Goal: Task Accomplishment & Management: Complete application form

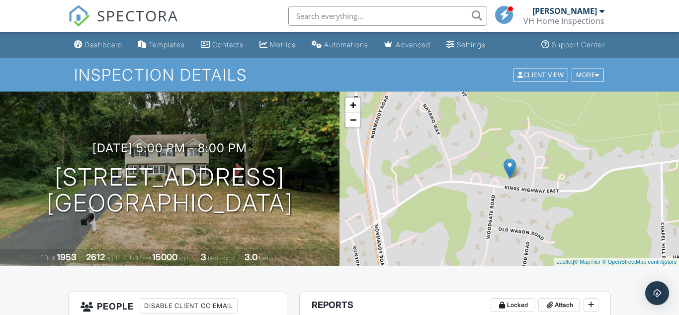
click at [100, 48] on div "Dashboard" at bounding box center [103, 44] width 38 height 8
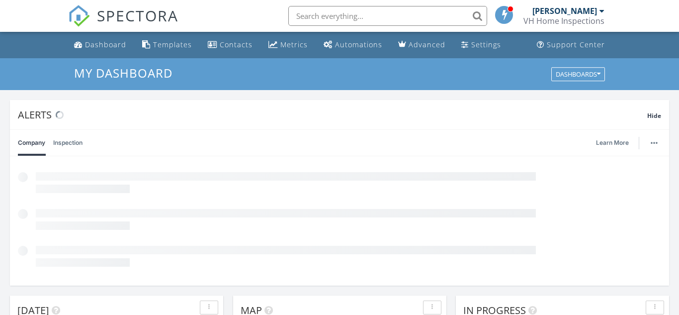
scroll to position [905, 679]
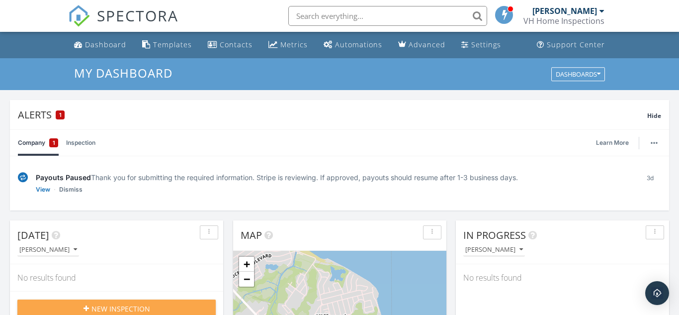
click at [85, 303] on div "New Inspection" at bounding box center [116, 308] width 182 height 10
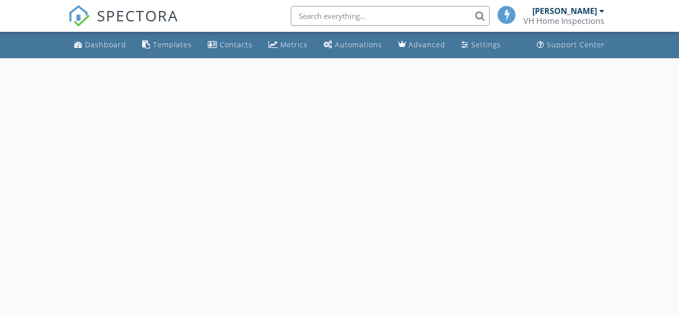
select select "8"
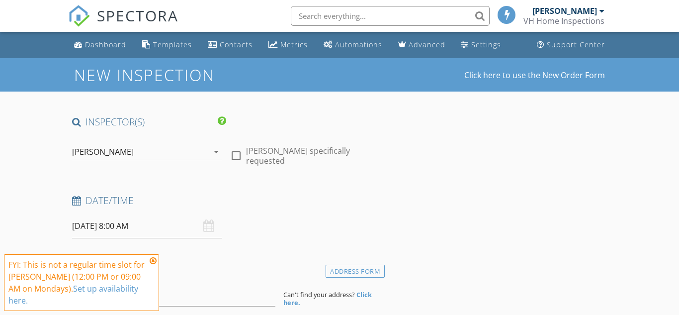
click at [105, 225] on input "09/29/2025 8:00 AM" at bounding box center [147, 226] width 151 height 24
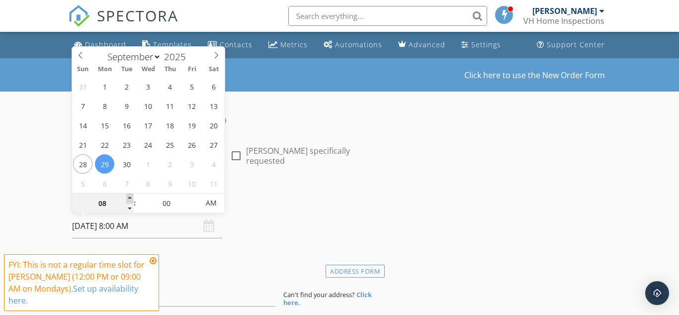
click at [131, 199] on span at bounding box center [129, 198] width 7 height 10
type input "09"
type input "09/29/2025 9:00 AM"
type input "10"
type input "09/29/2025 10:00 AM"
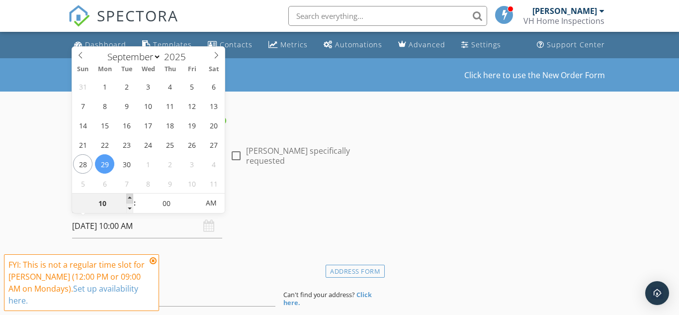
click at [131, 199] on span at bounding box center [129, 198] width 7 height 10
type input "11"
type input "09/29/2025 11:00 AM"
click at [131, 199] on span at bounding box center [129, 198] width 7 height 10
type input "12"
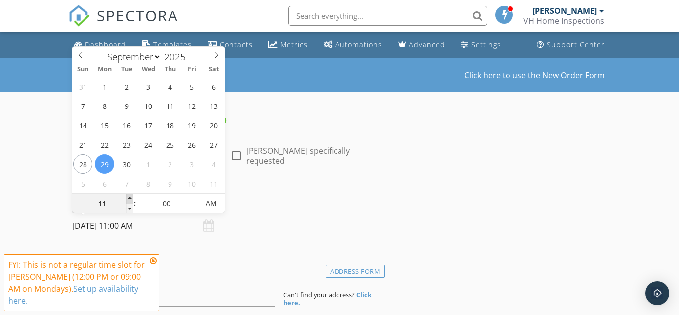
type input "09/29/2025 12:00 PM"
click at [131, 199] on span at bounding box center [129, 198] width 7 height 10
type input "01"
type input "09/29/2025 1:00 PM"
click at [131, 199] on span at bounding box center [129, 198] width 7 height 10
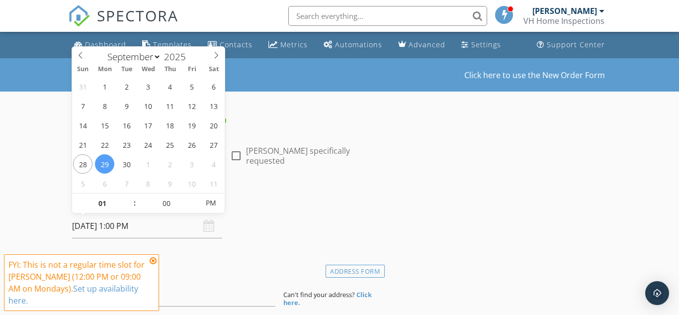
click at [153, 258] on icon at bounding box center [153, 260] width 7 height 8
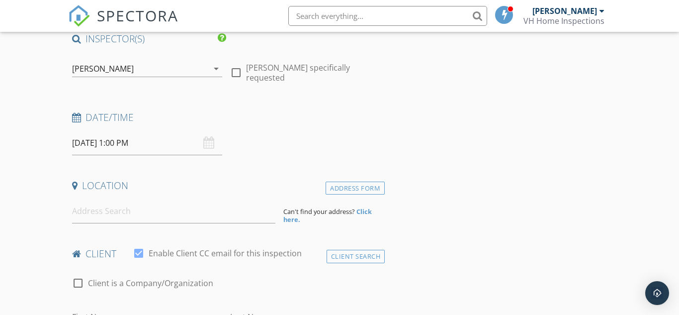
scroll to position [85, 0]
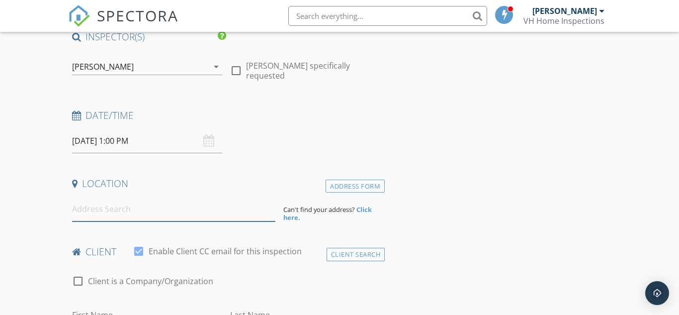
click at [150, 210] on input at bounding box center [173, 209] width 203 height 24
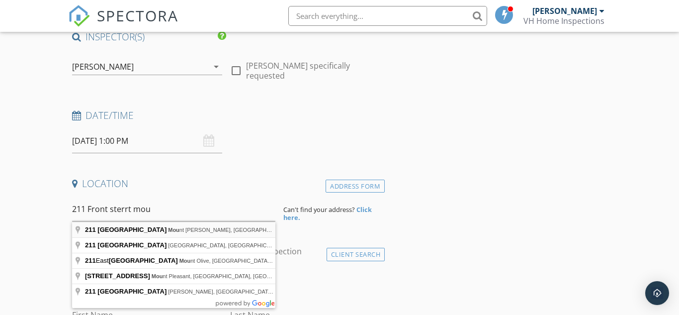
type input "211 Front Street, Mount Holly, NJ, USA"
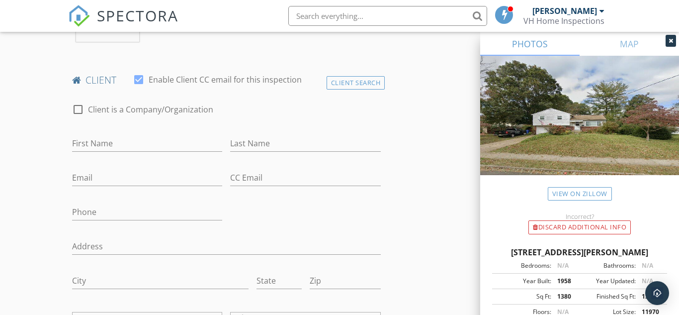
scroll to position [459, 0]
click at [77, 115] on div at bounding box center [78, 109] width 17 height 17
checkbox input "true"
click at [346, 89] on div "Client Search" at bounding box center [355, 83] width 59 height 13
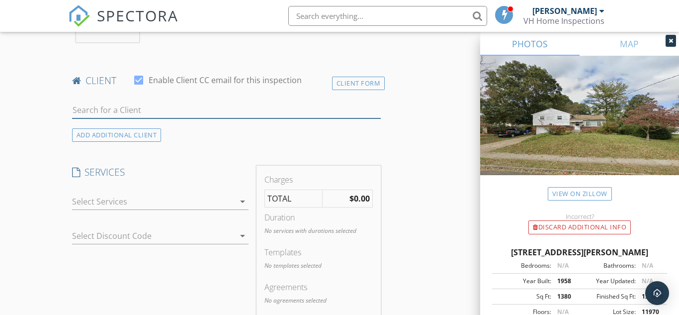
click at [313, 114] on input "text" at bounding box center [226, 110] width 309 height 16
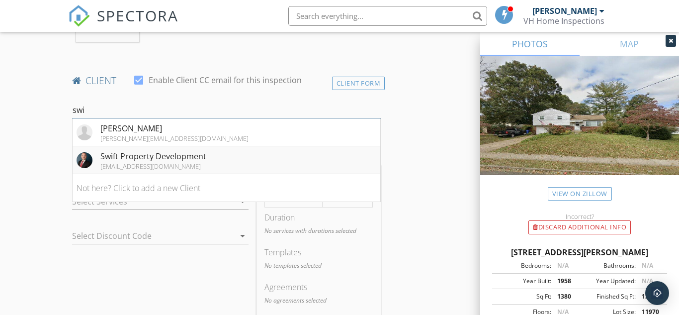
type input "swi"
click at [217, 168] on li "Swift Property Development curtrcounts@outlook.com" at bounding box center [227, 160] width 308 height 28
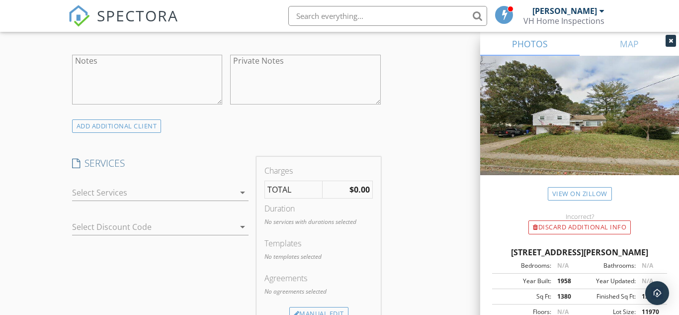
scroll to position [714, 0]
click at [187, 202] on div at bounding box center [153, 194] width 163 height 16
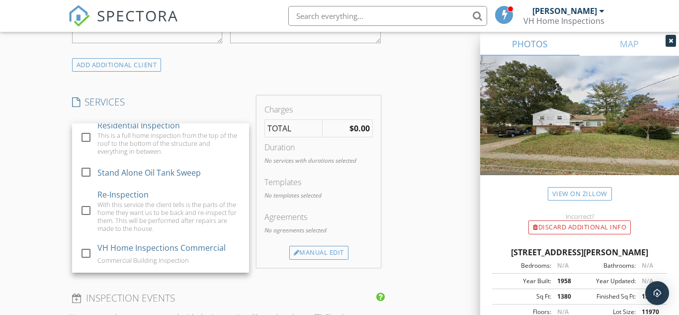
scroll to position [6, 0]
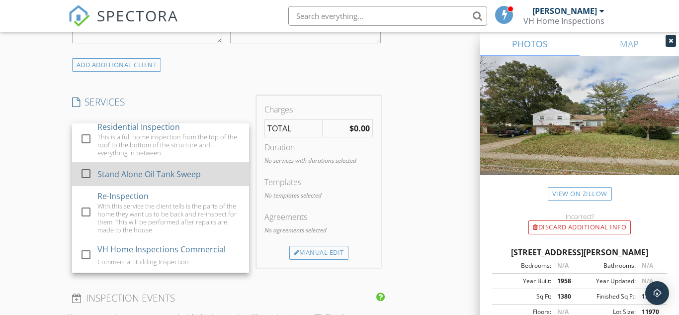
click at [157, 180] on div "Stand Alone Oil Tank Sweep" at bounding box center [148, 174] width 103 height 12
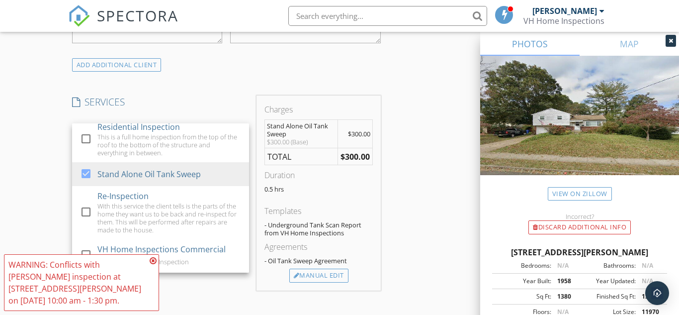
click at [154, 260] on icon at bounding box center [153, 260] width 7 height 8
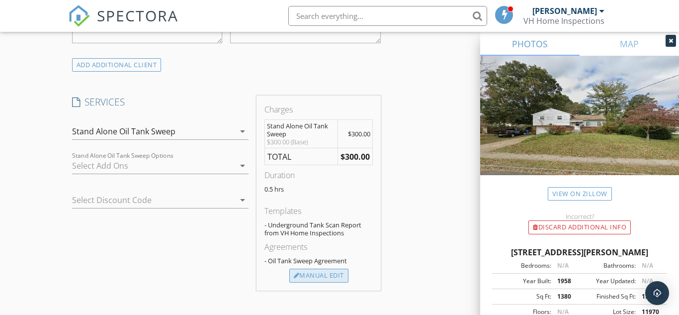
click at [312, 282] on div "Manual Edit" at bounding box center [318, 275] width 59 height 14
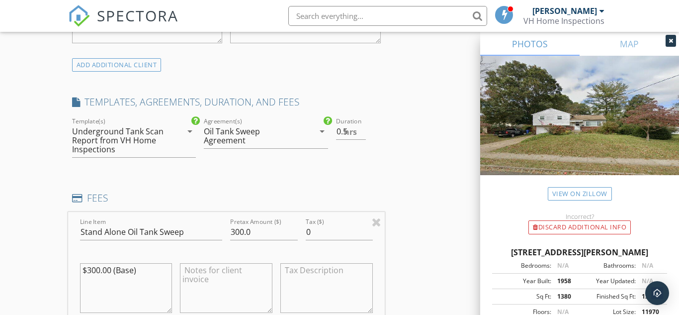
click at [97, 279] on textarea "$300.00 (Base)" at bounding box center [126, 288] width 92 height 50
type textarea "$350.00 (Base)"
click at [239, 238] on input "300.0" at bounding box center [263, 232] width 67 height 16
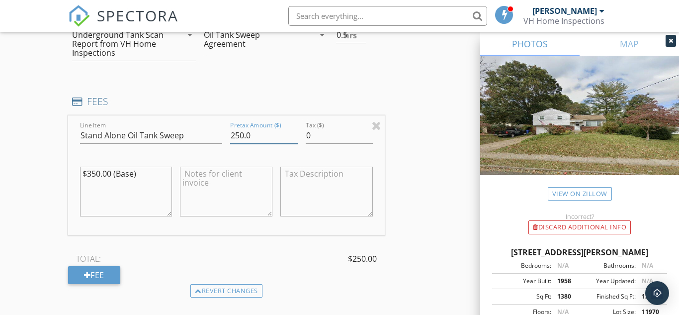
scroll to position [883, 0]
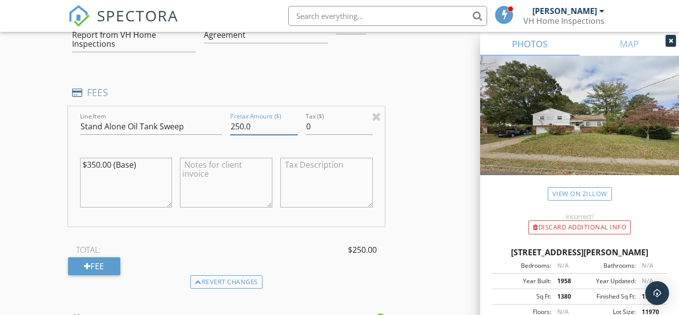
type input "250.0"
click at [210, 187] on textarea at bounding box center [226, 183] width 92 height 50
type textarea "C"
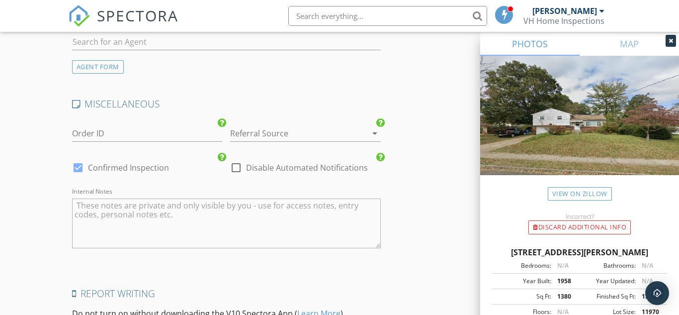
scroll to position [1475, 0]
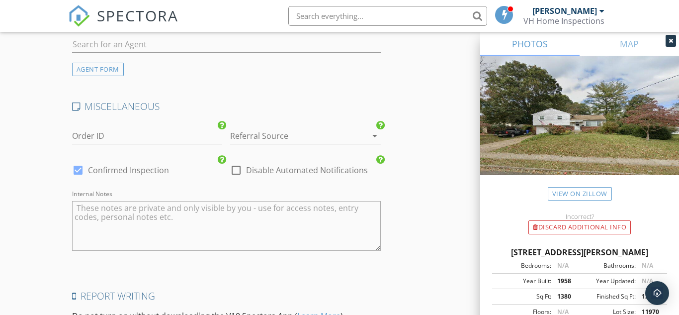
type textarea "Investor Sweep"
click at [297, 143] on div at bounding box center [291, 136] width 123 height 16
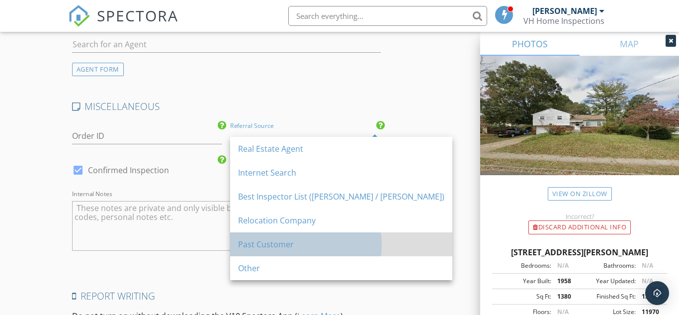
click at [279, 240] on div "Past Customer" at bounding box center [341, 244] width 206 height 12
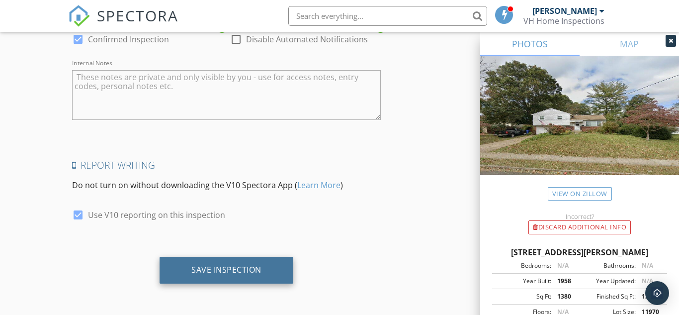
scroll to position [1615, 0]
click at [274, 269] on div "Save Inspection" at bounding box center [226, 269] width 134 height 27
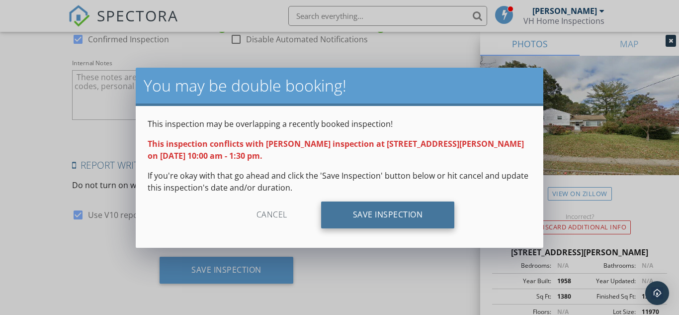
click at [366, 216] on div "Save Inspection" at bounding box center [388, 214] width 134 height 27
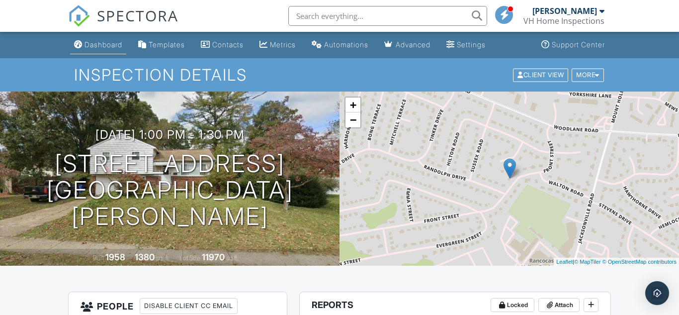
click at [106, 47] on div "Dashboard" at bounding box center [103, 44] width 38 height 8
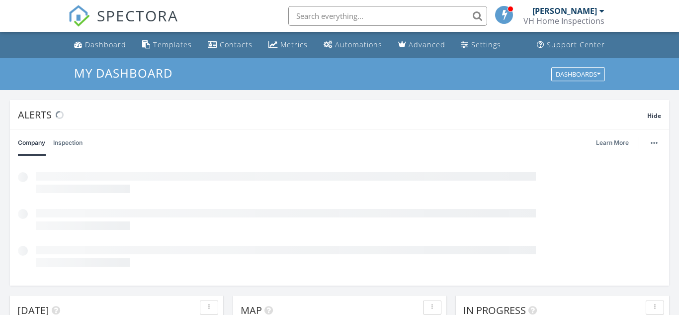
scroll to position [905, 679]
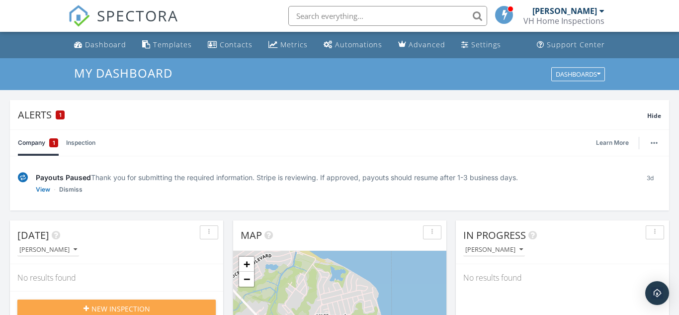
click at [159, 304] on div "New Inspection" at bounding box center [116, 308] width 182 height 10
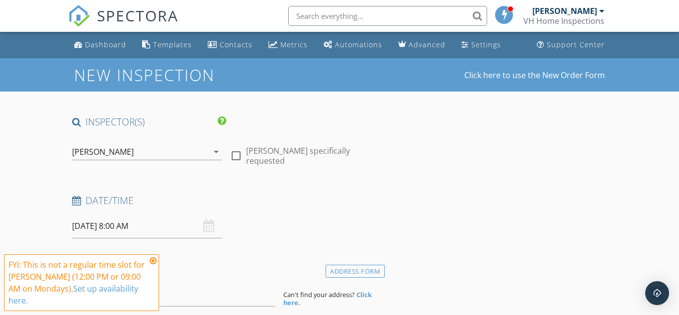
click at [122, 227] on input "[DATE] 8:00 AM" at bounding box center [147, 226] width 151 height 24
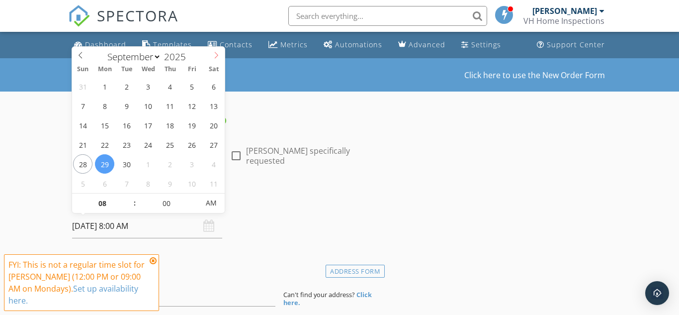
select select "9"
click at [215, 55] on icon at bounding box center [216, 55] width 7 height 7
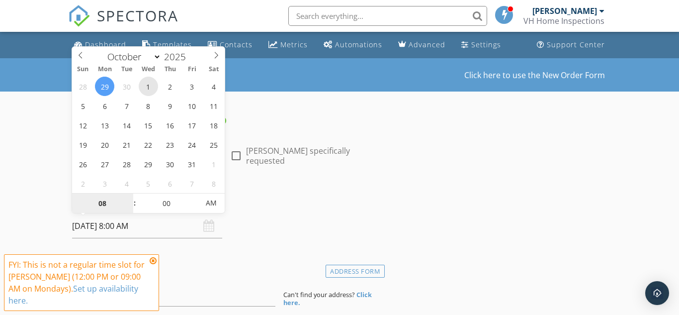
type input "[DATE] 8:00 AM"
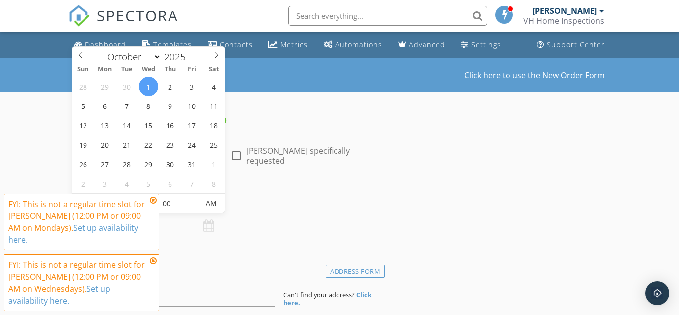
click at [152, 201] on icon at bounding box center [153, 200] width 7 height 8
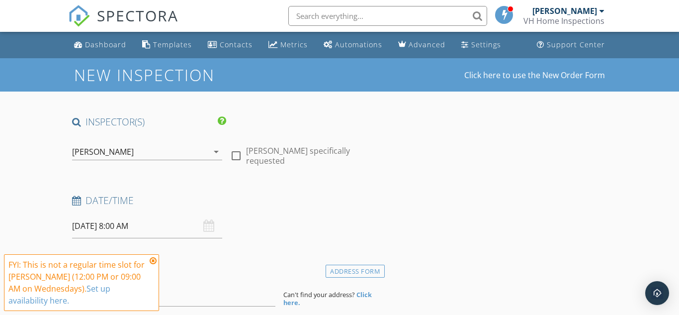
click at [154, 261] on icon at bounding box center [153, 260] width 7 height 8
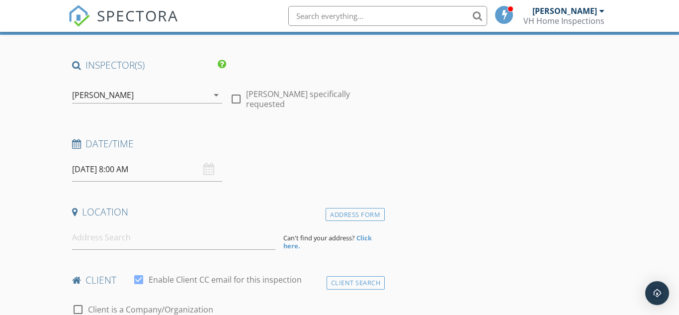
scroll to position [57, 0]
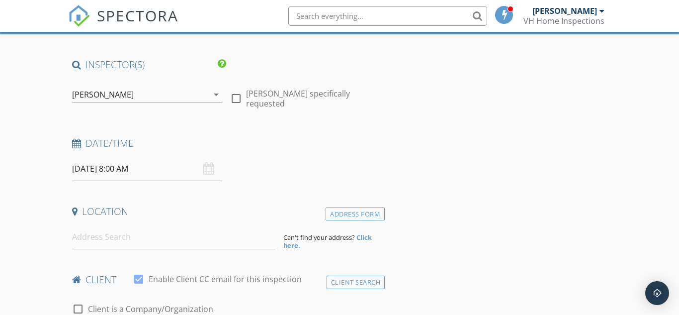
click at [114, 168] on input "10/01/2025 8:00 AM" at bounding box center [147, 169] width 151 height 24
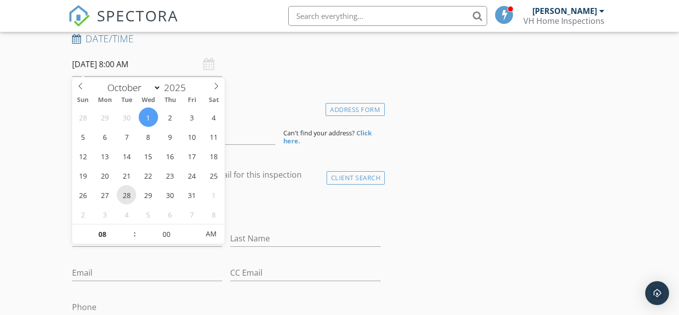
scroll to position [162, 0]
type input "09"
type input "10/01/2025 9:00 AM"
click at [128, 229] on span at bounding box center [129, 229] width 7 height 10
type input "10"
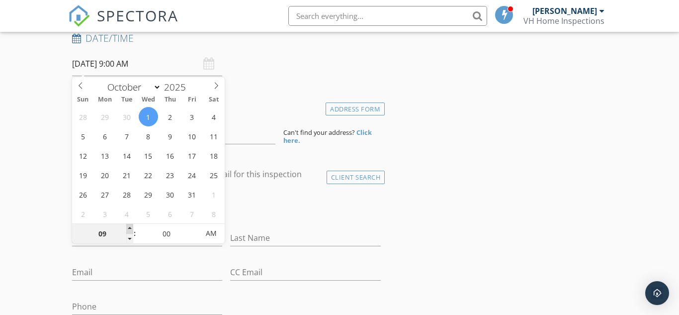
type input "10/01/2025 10:00 AM"
click at [128, 229] on span at bounding box center [129, 229] width 7 height 10
type input "11"
type input "10/01/2025 11:00 AM"
click at [128, 229] on span at bounding box center [129, 229] width 7 height 10
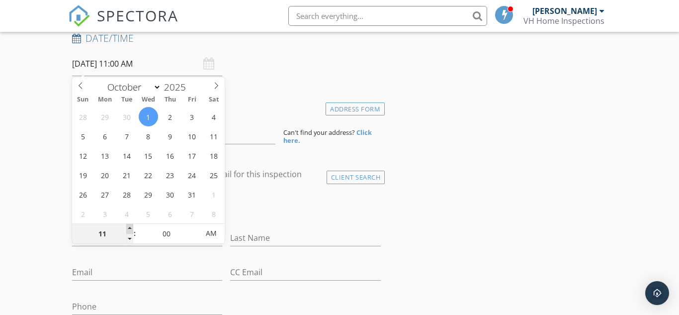
type input "12"
type input "10/01/2025 12:00 PM"
click at [128, 229] on span at bounding box center [129, 229] width 7 height 10
type input "01"
type input "10/01/2025 1:00 PM"
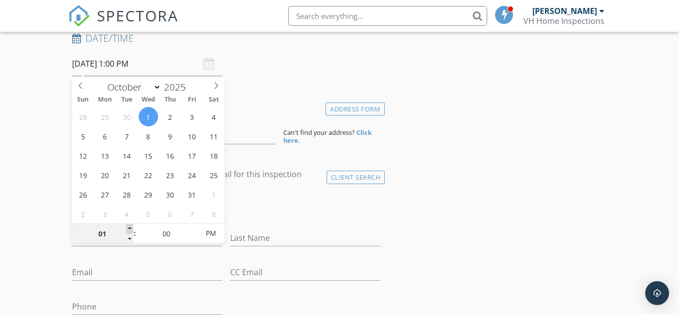
click at [128, 229] on span at bounding box center [129, 229] width 7 height 10
type input "02"
type input "10/01/2025 2:00 PM"
click at [128, 229] on span at bounding box center [129, 229] width 7 height 10
type input "03"
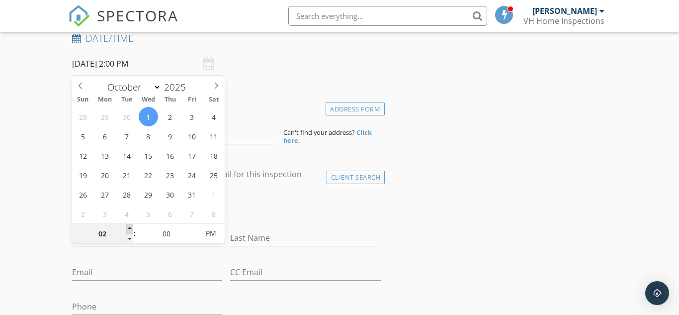
type input "10/01/2025 3:00 PM"
click at [128, 229] on span at bounding box center [129, 229] width 7 height 10
type input "05"
type input "10/01/2025 3:05 PM"
click at [193, 228] on span at bounding box center [193, 229] width 7 height 10
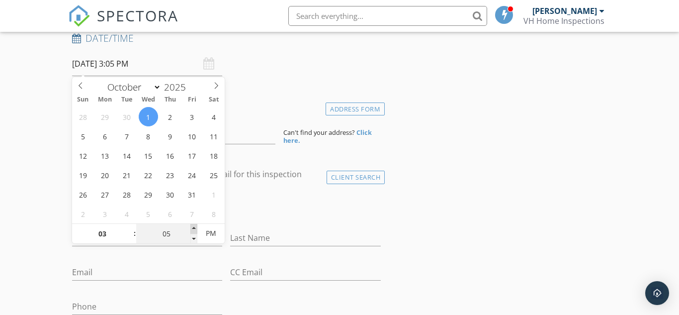
type input "10"
type input "10/01/2025 3:10 PM"
click at [193, 228] on span at bounding box center [193, 229] width 7 height 10
type input "15"
type input "10/01/2025 3:15 PM"
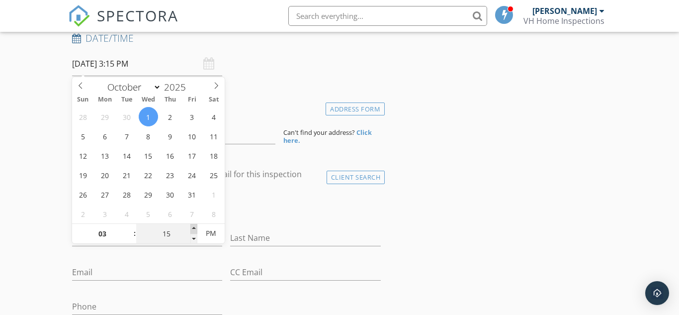
click at [193, 228] on span at bounding box center [193, 229] width 7 height 10
type input "20"
type input "10/01/2025 3:20 PM"
click at [193, 228] on span at bounding box center [193, 229] width 7 height 10
type input "25"
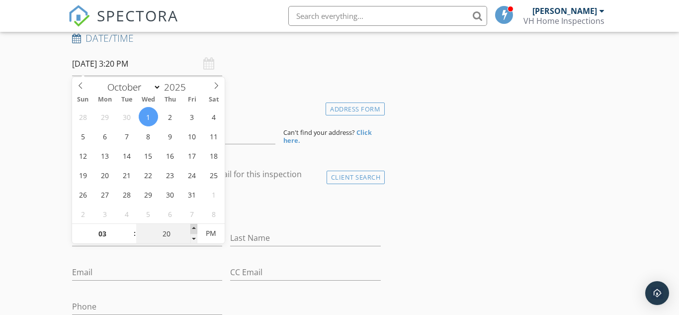
type input "10/01/2025 3:25 PM"
click at [193, 228] on span at bounding box center [193, 229] width 7 height 10
type input "30"
type input "10/01/2025 3:30 PM"
click at [193, 228] on span at bounding box center [193, 229] width 7 height 10
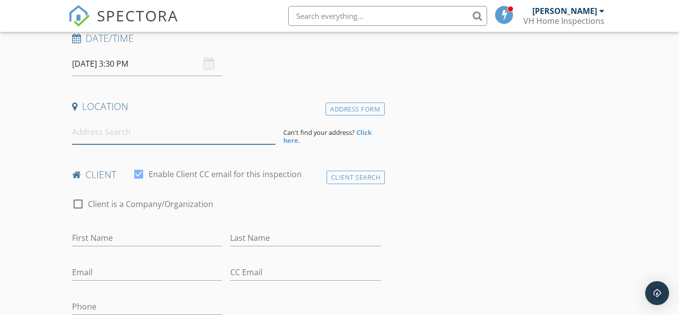
click at [106, 137] on input at bounding box center [173, 132] width 203 height 24
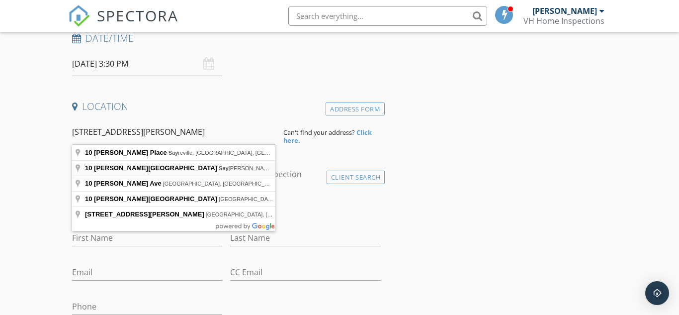
type input "10 Harrison Street, Sayreville, NJ, USA"
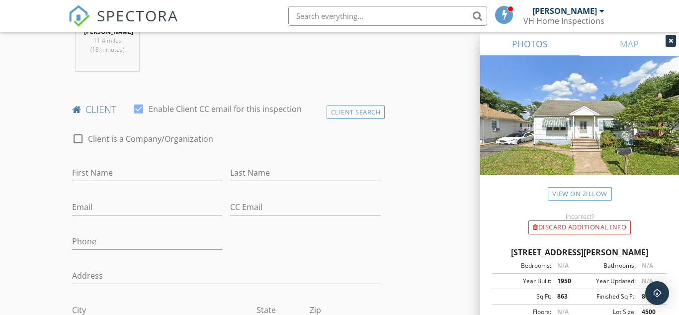
scroll to position [431, 0]
click at [363, 118] on div "Client Search" at bounding box center [355, 111] width 59 height 13
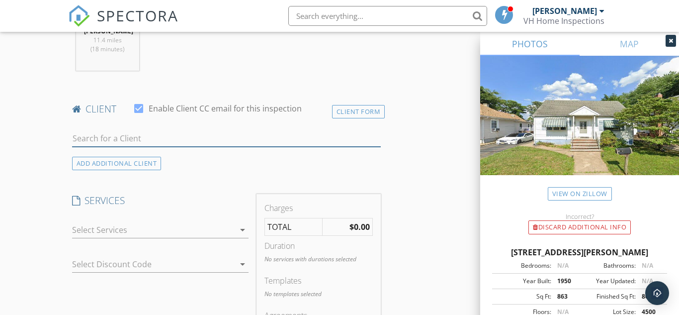
click at [275, 147] on input "text" at bounding box center [226, 138] width 309 height 16
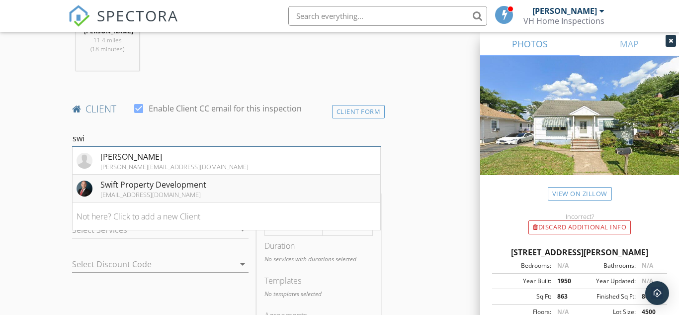
type input "swi"
click at [253, 192] on li "Swift Property Development curtrcounts@outlook.com" at bounding box center [227, 188] width 308 height 28
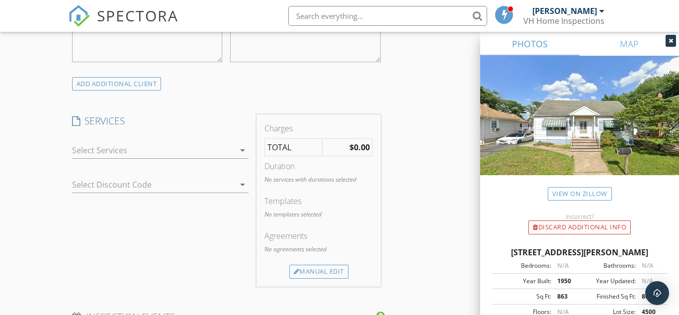
scroll to position [760, 0]
click at [238, 155] on icon "arrow_drop_down" at bounding box center [243, 149] width 12 height 12
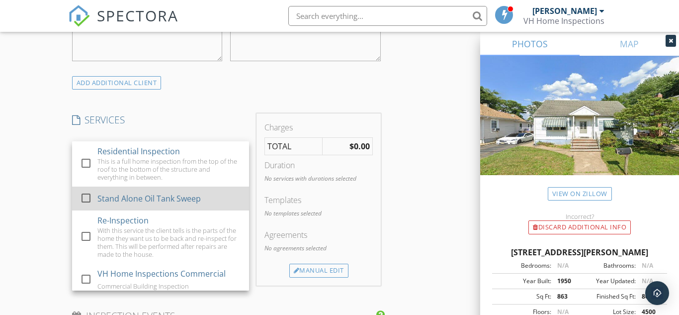
click at [196, 203] on div "Stand Alone Oil Tank Sweep" at bounding box center [148, 198] width 103 height 12
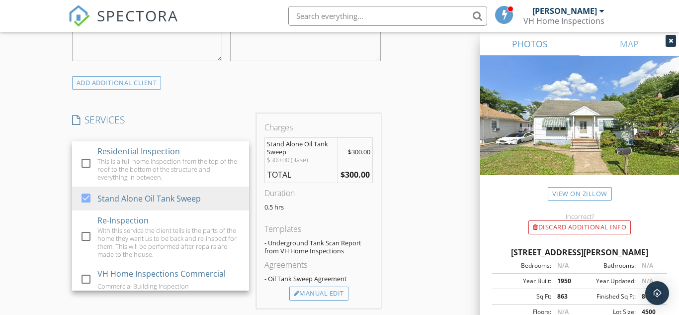
click at [55, 206] on div "New Inspection Click here to use the New Order Form INSPECTOR(S) check_box Mich…" at bounding box center [339, 177] width 679 height 1758
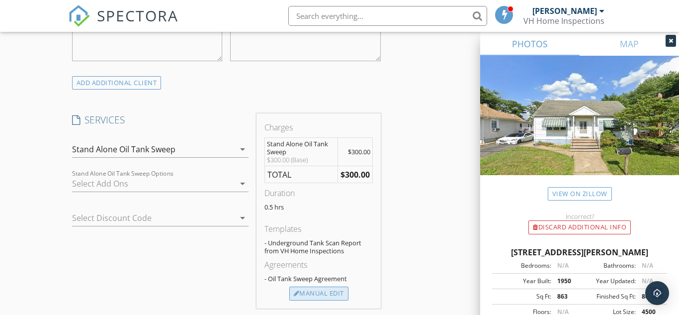
click at [321, 300] on div "Manual Edit" at bounding box center [318, 293] width 59 height 14
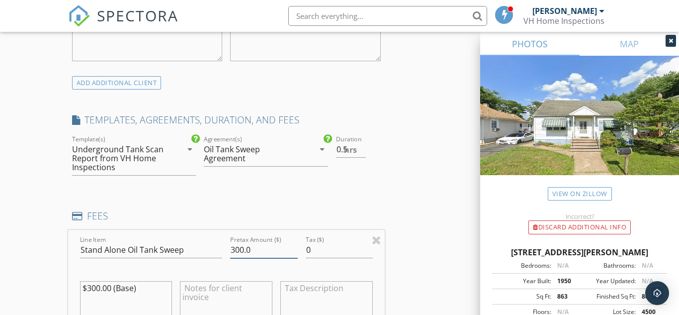
click at [240, 258] on input "300.0" at bounding box center [263, 249] width 67 height 16
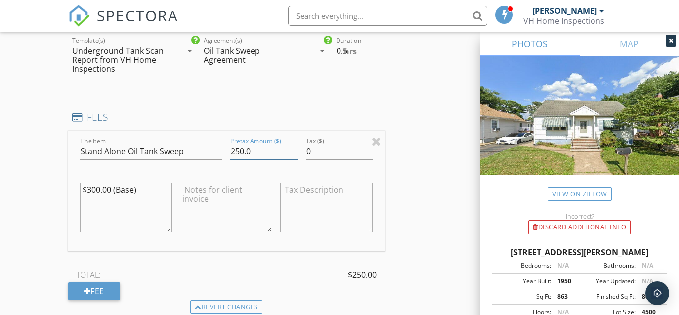
scroll to position [859, 0]
type input "250.0"
click at [238, 205] on textarea at bounding box center [226, 206] width 92 height 50
type textarea "Investor Sweep"
click at [97, 197] on textarea "$300.00 (Base)" at bounding box center [126, 206] width 92 height 50
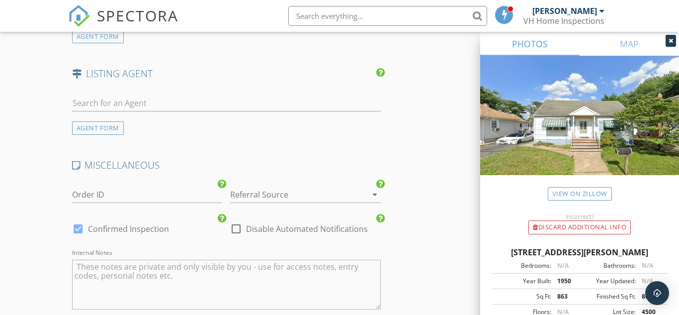
scroll to position [1419, 0]
type textarea "$350.00 (Base)"
click at [328, 200] on div at bounding box center [291, 192] width 123 height 16
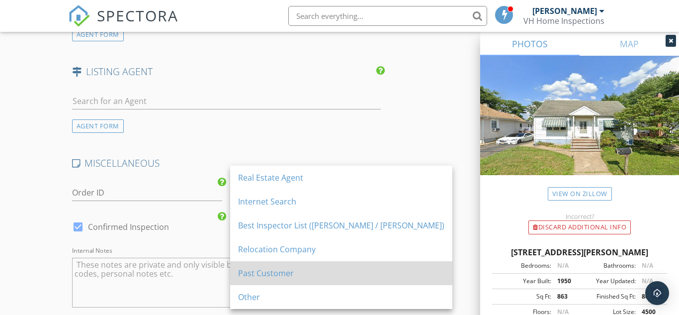
click at [292, 275] on div "Past Customer" at bounding box center [341, 273] width 206 height 12
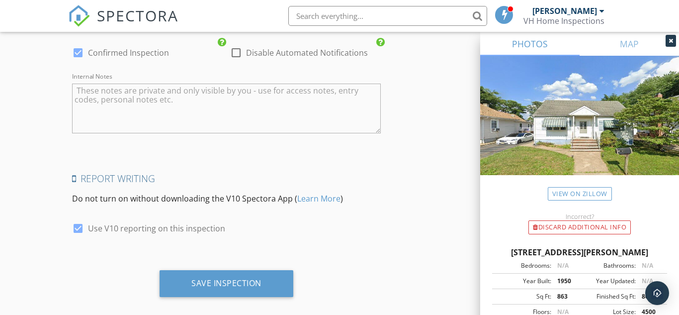
scroll to position [1615, 0]
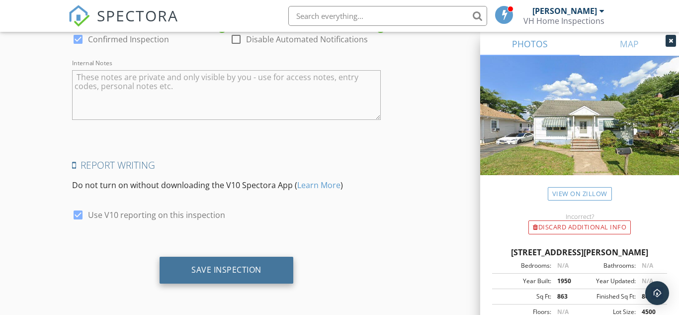
click at [270, 276] on div "Save Inspection" at bounding box center [226, 269] width 134 height 27
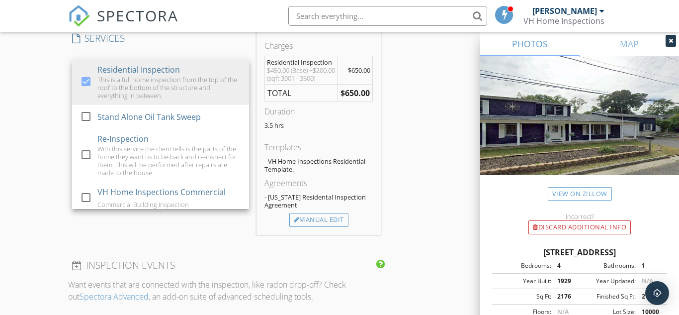
scroll to position [853, 0]
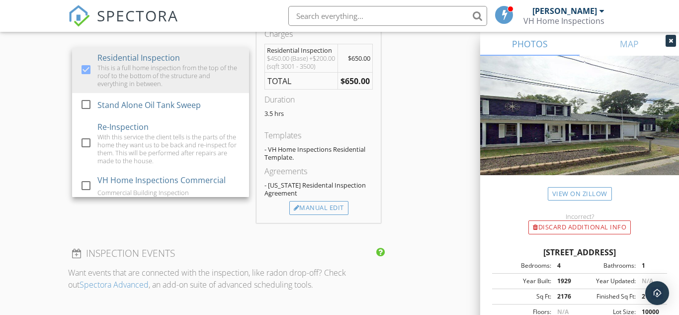
click at [30, 106] on div "New Inspection Click here to use the New Order Form INSPECTOR(S) check_box [PER…" at bounding box center [339, 88] width 679 height 1766
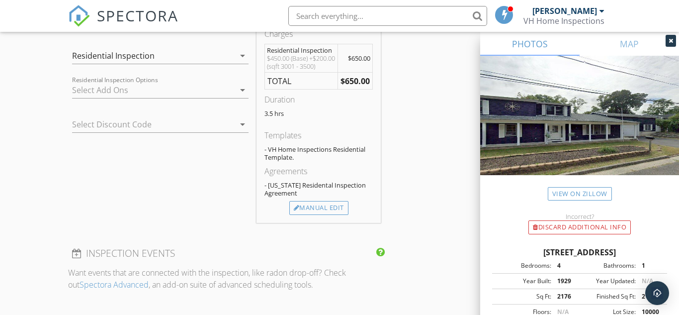
click at [92, 96] on div at bounding box center [153, 90] width 163 height 16
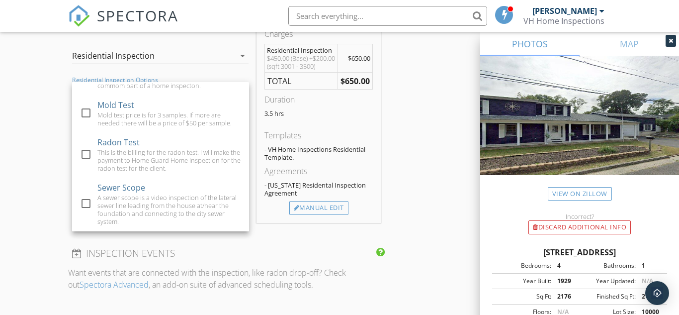
scroll to position [57, 0]
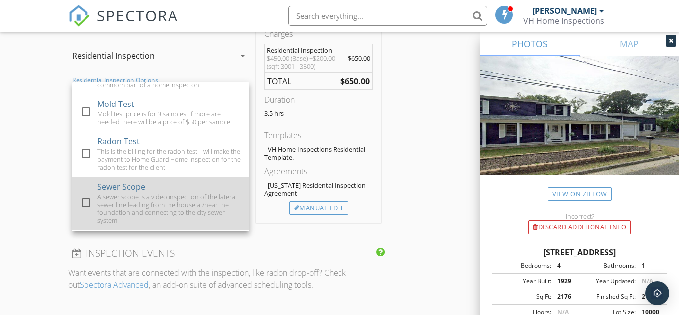
click at [93, 211] on div at bounding box center [86, 202] width 17 height 17
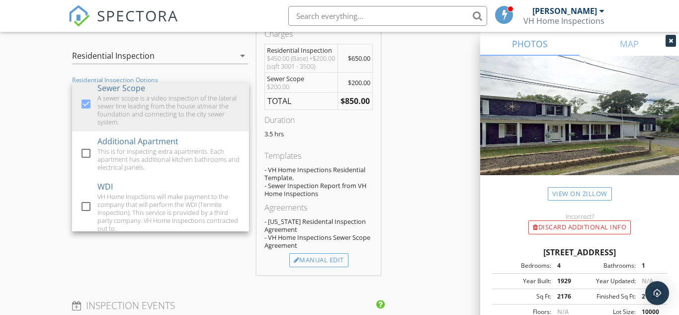
scroll to position [158, 0]
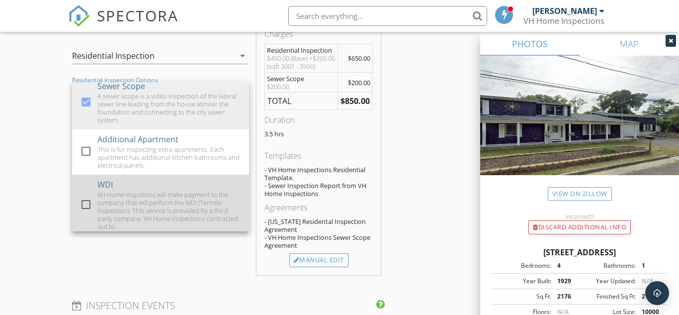
click at [87, 213] on div at bounding box center [86, 204] width 17 height 17
